Goal: Information Seeking & Learning: Find specific fact

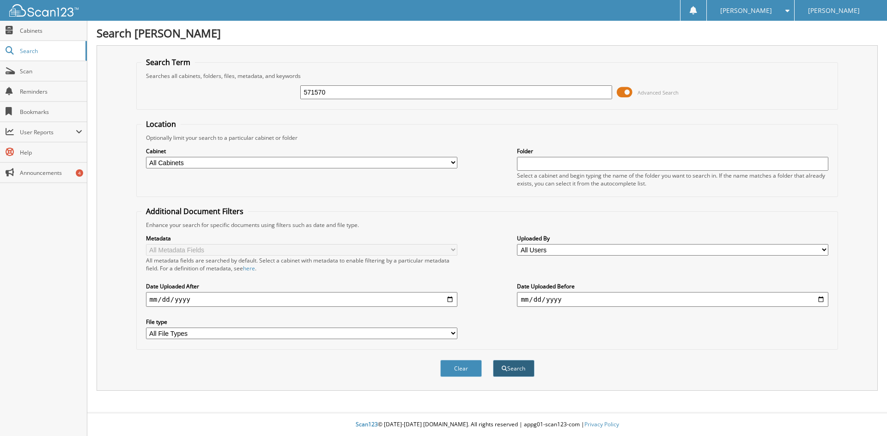
type input "571570"
click at [510, 365] on button "Search" at bounding box center [514, 368] width 42 height 17
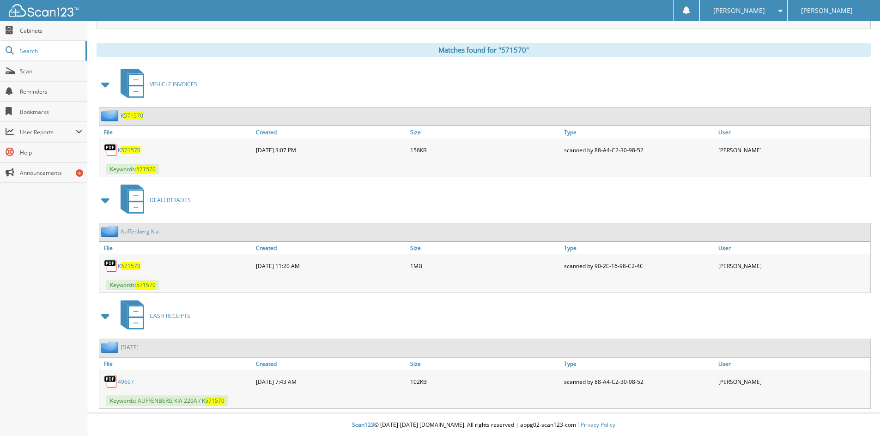
scroll to position [363, 0]
click at [137, 266] on span "571570" at bounding box center [130, 266] width 19 height 8
click at [133, 260] on div "K 571570" at bounding box center [176, 265] width 154 height 18
click at [131, 263] on span "571570" at bounding box center [130, 266] width 19 height 8
